Goal: Transaction & Acquisition: Book appointment/travel/reservation

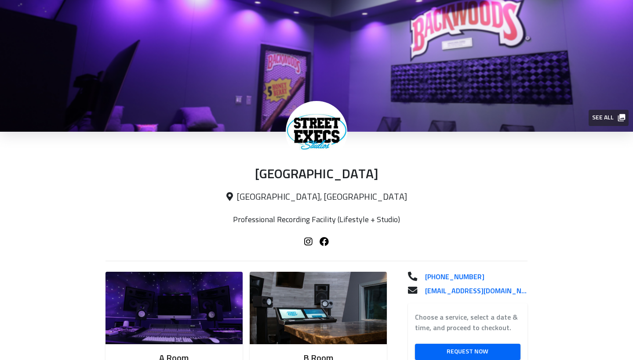
click at [604, 117] on span "See all" at bounding box center [608, 118] width 32 height 11
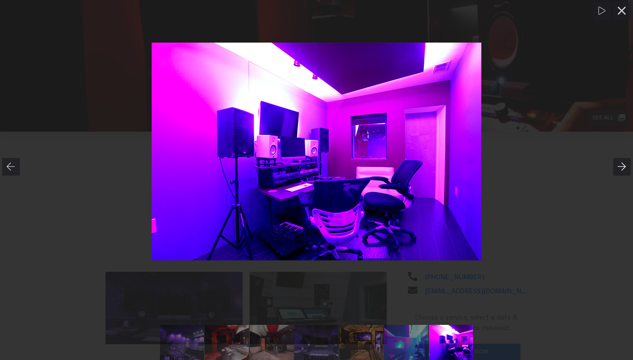
click at [620, 167] on icon at bounding box center [622, 167] width 8 height 8
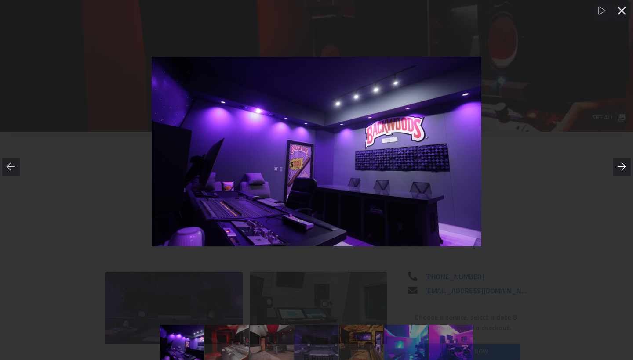
click at [620, 167] on icon at bounding box center [622, 167] width 8 height 8
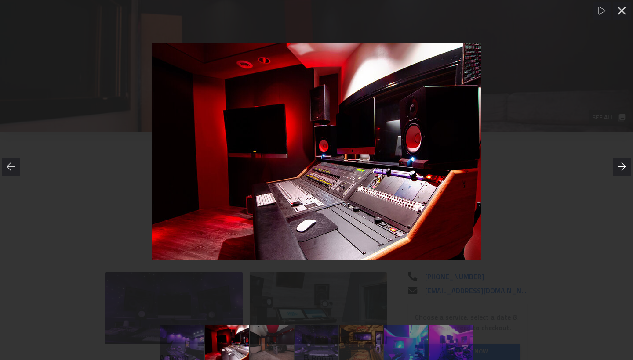
click at [620, 167] on icon at bounding box center [622, 167] width 8 height 8
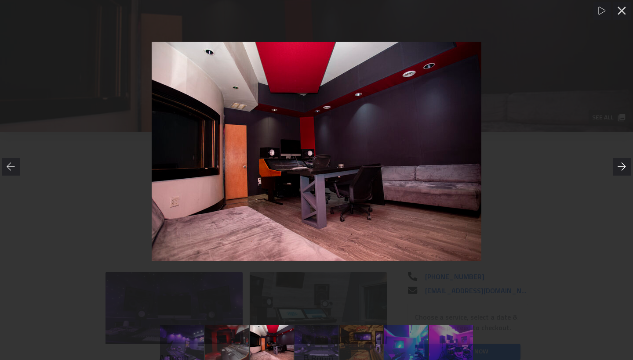
click at [620, 167] on icon at bounding box center [622, 167] width 8 height 8
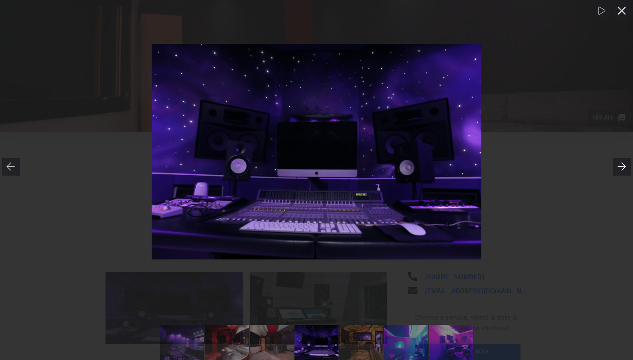
click at [620, 167] on icon at bounding box center [622, 167] width 8 height 8
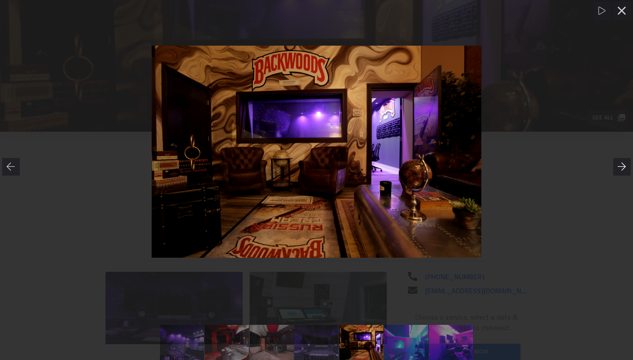
click at [620, 167] on icon at bounding box center [622, 167] width 8 height 8
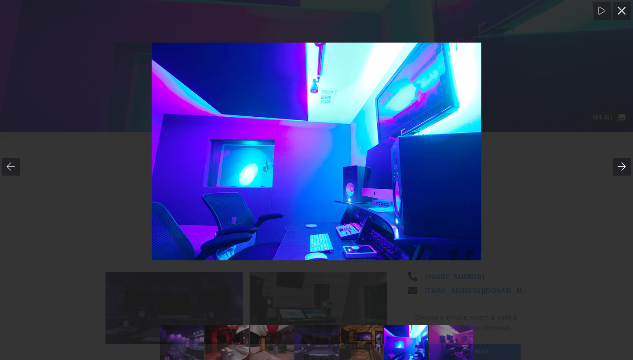
click at [620, 167] on icon at bounding box center [622, 167] width 8 height 8
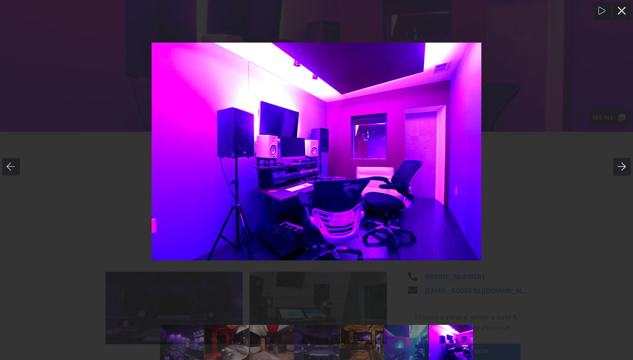
click at [620, 167] on icon at bounding box center [622, 167] width 8 height 8
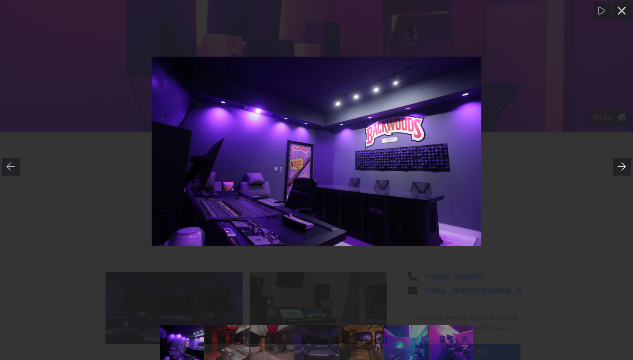
click at [620, 167] on icon at bounding box center [622, 167] width 8 height 8
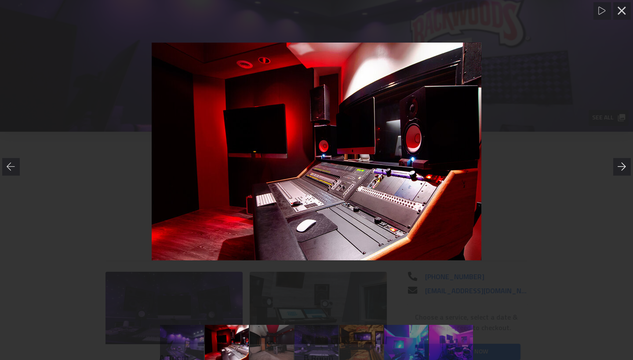
click at [620, 167] on icon at bounding box center [622, 167] width 8 height 8
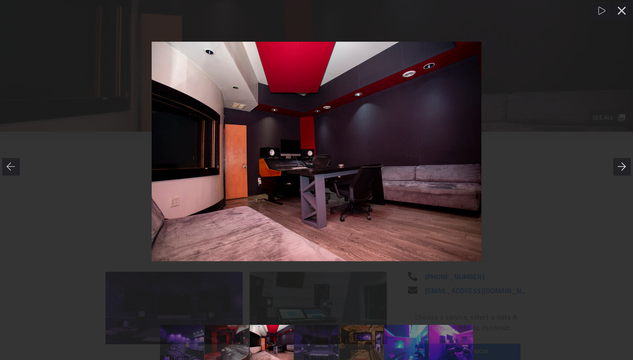
click at [620, 167] on icon at bounding box center [622, 167] width 8 height 8
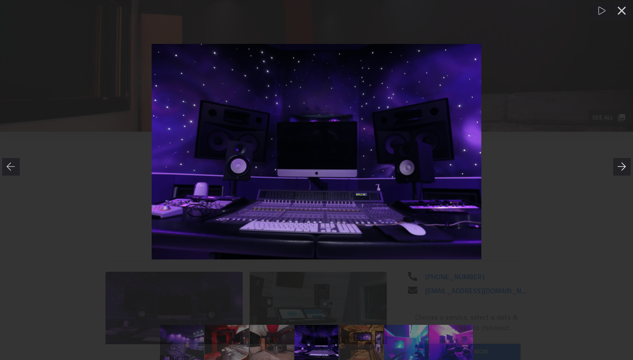
click at [620, 167] on icon at bounding box center [622, 167] width 8 height 8
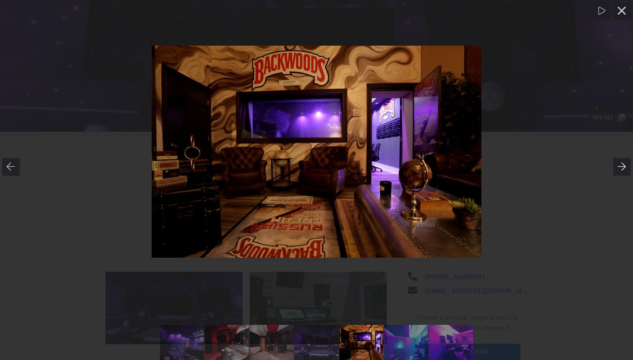
click at [620, 167] on icon at bounding box center [622, 167] width 8 height 8
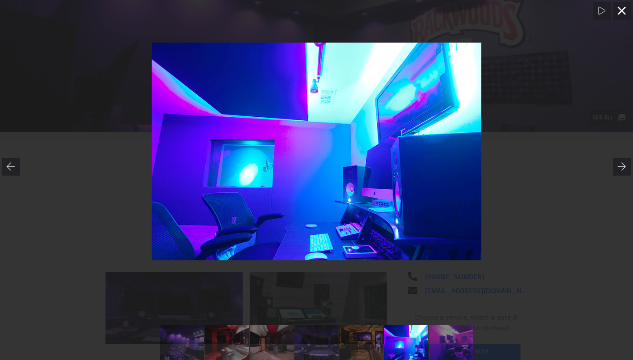
click at [621, 10] on icon at bounding box center [622, 11] width 8 height 8
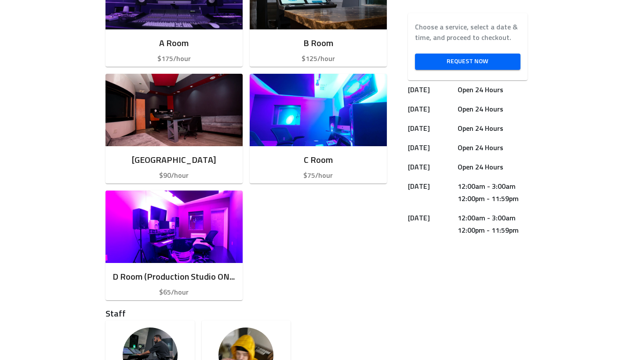
scroll to position [288, 0]
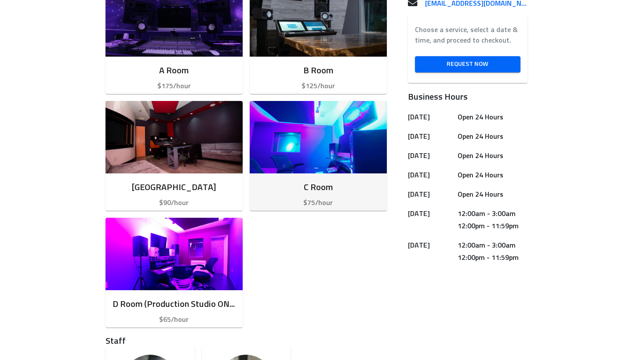
click at [317, 136] on img "button" at bounding box center [318, 137] width 137 height 73
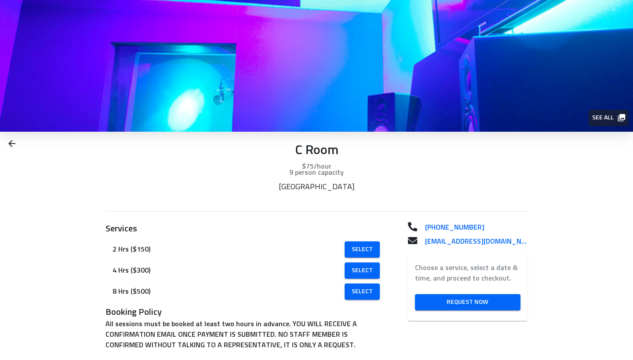
click at [601, 119] on span "See all" at bounding box center [608, 118] width 32 height 11
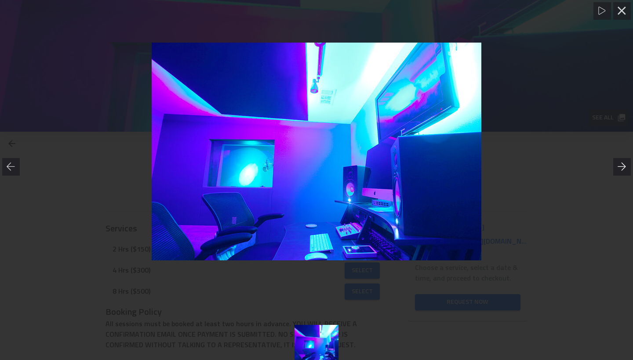
click at [624, 164] on icon at bounding box center [622, 167] width 9 height 9
click at [624, 165] on icon at bounding box center [622, 167] width 9 height 9
click at [12, 165] on icon at bounding box center [11, 167] width 9 height 9
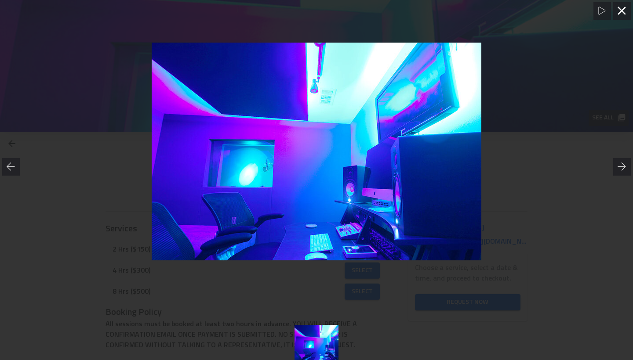
click at [623, 10] on icon at bounding box center [622, 11] width 8 height 8
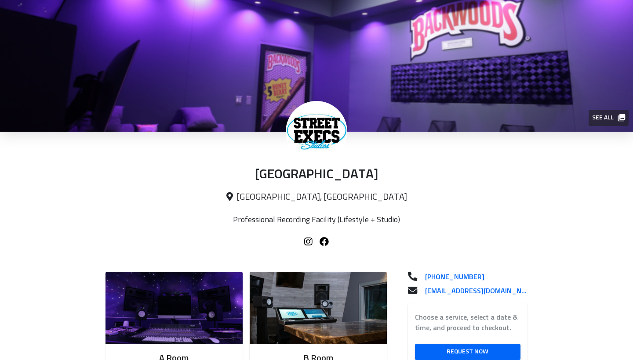
click at [36, 208] on div "Street Exec Studios Atlanta, GA Professional Recording Facility (Lifestyle + St…" at bounding box center [316, 200] width 633 height 137
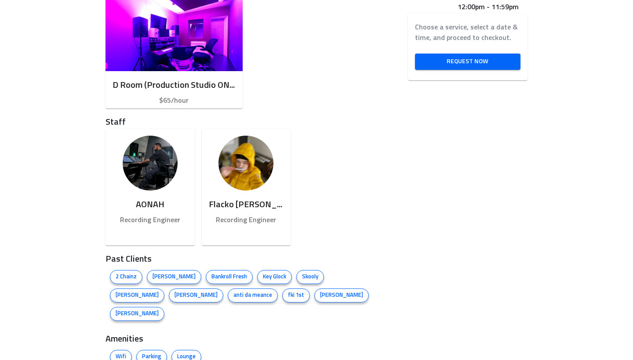
scroll to position [511, 0]
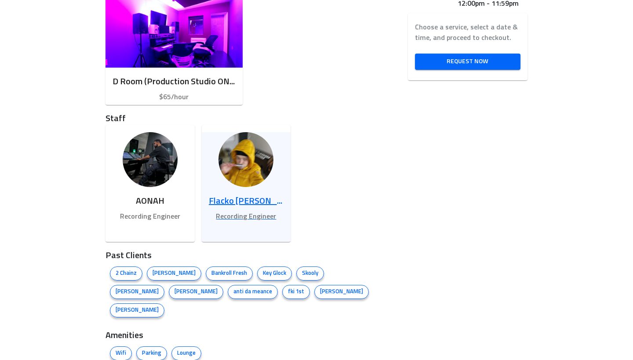
click at [240, 169] on img at bounding box center [245, 159] width 55 height 55
